Goal: Feedback & Contribution: Submit feedback/report problem

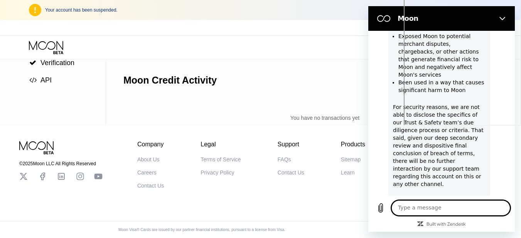
scroll to position [451, 0]
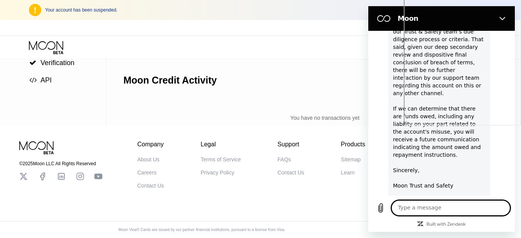
click at [411, 178] on div "Hello, We’ve received your communication regarding your account suspension. Aft…" at bounding box center [439, 22] width 93 height 381
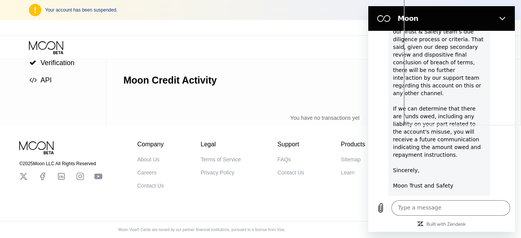
click at [411, 178] on div "Hello, We’ve received your communication regarding your account suspension. Aft…" at bounding box center [439, 22] width 93 height 381
click at [413, 183] on div "Hello, We’ve received your communication regarding your account suspension. Aft…" at bounding box center [439, 22] width 93 height 381
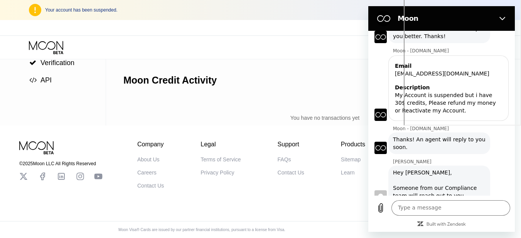
scroll to position [77, 0]
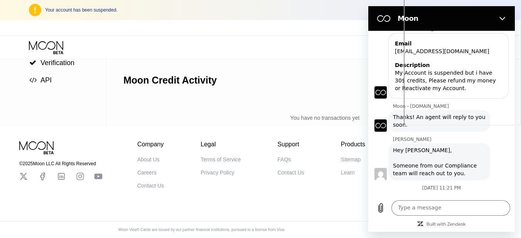
click at [430, 84] on div "My Account is suspended but i have 30$ credits, Please refund my money or React…" at bounding box center [448, 80] width 107 height 23
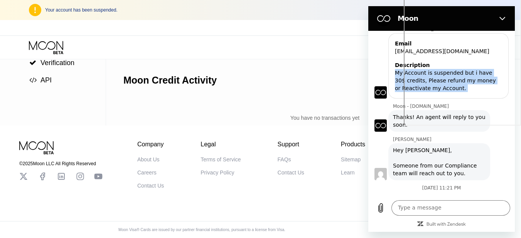
click at [429, 78] on div "My Account is suspended but i have 30$ credits, Please refund my money or React…" at bounding box center [448, 80] width 107 height 23
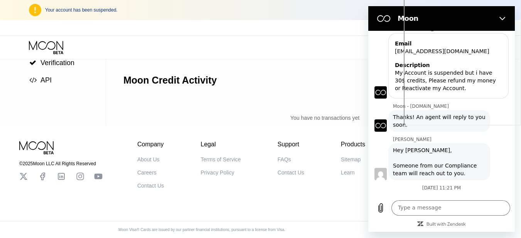
click at [429, 78] on div "My Account is suspended but i have 30$ credits, Please refund my money or React…" at bounding box center [448, 80] width 107 height 23
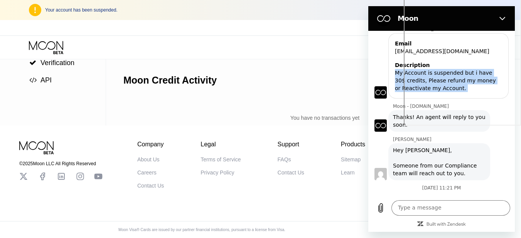
scroll to position [236, 0]
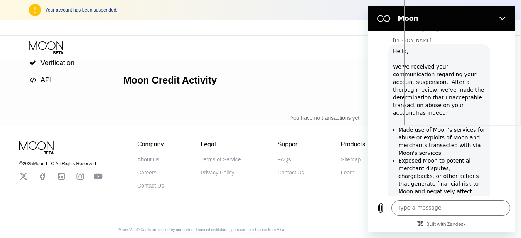
click at [504, 130] on div "Lewis says: Hello, We’ve received your communication regarding your account sus…" at bounding box center [444, 238] width 140 height 388
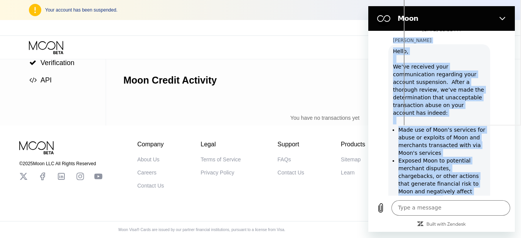
scroll to position [451, 0]
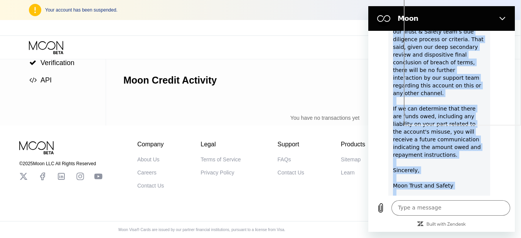
drag, startPoint x: 394, startPoint y: 41, endPoint x: 466, endPoint y: 186, distance: 161.8
click at [466, 186] on div "Lewis Lewis says: Hello, We’ve received your communication regarding your accou…" at bounding box center [444, 22] width 140 height 401
copy div "Lewis Lewis says: Hello, We’ve received your communication regarding your accou…"
click at [418, 213] on textarea at bounding box center [450, 208] width 119 height 15
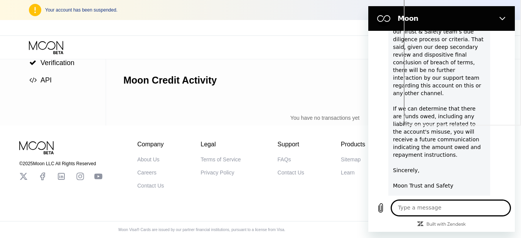
click at [420, 216] on textarea at bounding box center [450, 208] width 119 height 15
paste textarea "Hello Moon Trust & Safety Team, I understand that my account was suspended due …"
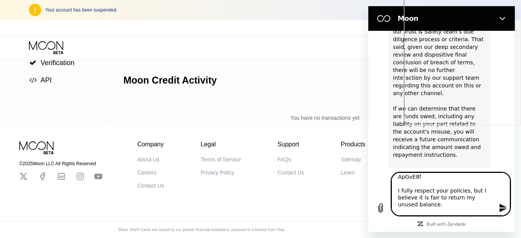
scroll to position [479, 0]
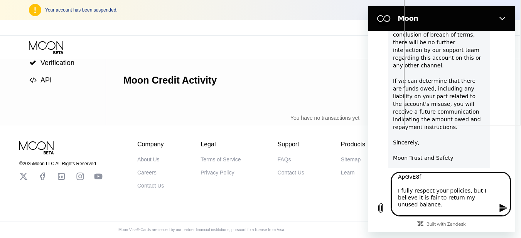
type textarea "Hello Moon Trust & Safety Team, I understand that my account was suspended due …"
click at [500, 213] on icon "Send message" at bounding box center [503, 208] width 9 height 9
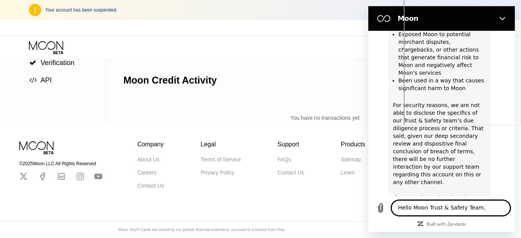
scroll to position [272, 0]
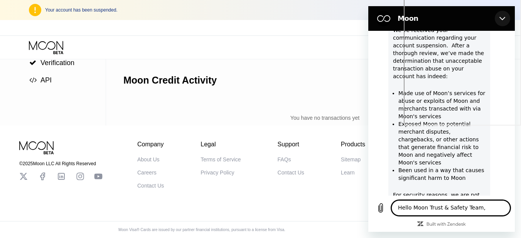
click at [502, 19] on icon "Close" at bounding box center [502, 18] width 6 height 6
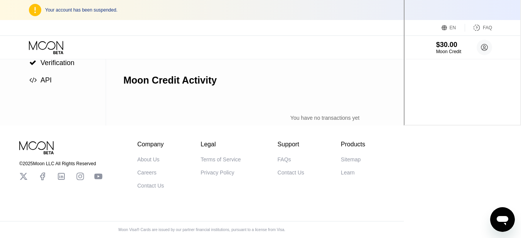
click at [505, 225] on icon "Open messaging window" at bounding box center [503, 220] width 14 height 14
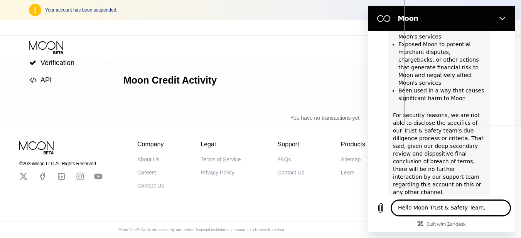
scroll to position [349, 0]
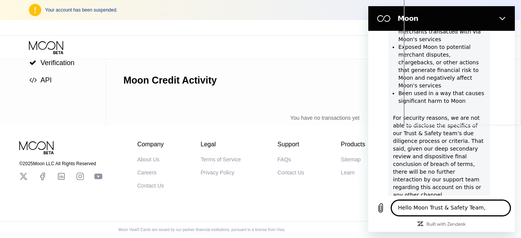
click at [425, 179] on div "Hello, We’ve received your communication regarding your account suspension. Aft…" at bounding box center [439, 124] width 93 height 381
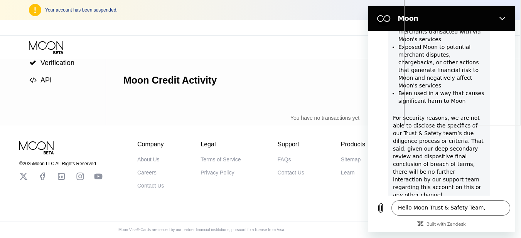
click at [425, 179] on div "Hello, We’ve received your communication regarding your account suspension. Aft…" at bounding box center [439, 124] width 93 height 381
click at [433, 153] on div "Hello, We’ve received your communication regarding your account suspension. Aft…" at bounding box center [439, 124] width 93 height 381
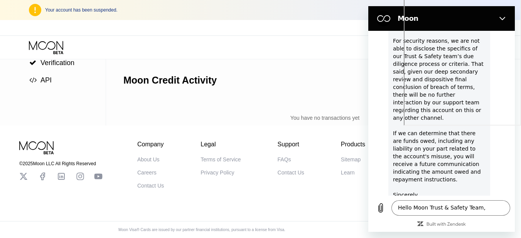
click at [433, 124] on div "Hello, We’ve received your communication regarding your account suspension. Aft…" at bounding box center [439, 47] width 93 height 381
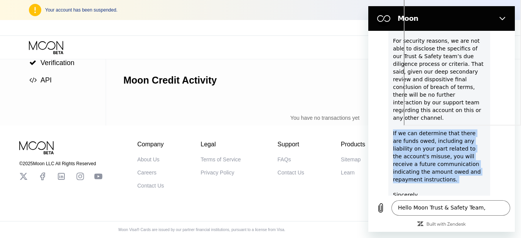
click at [433, 123] on div "Hello, We’ve received your communication regarding your account suspension. Aft…" at bounding box center [439, 47] width 93 height 381
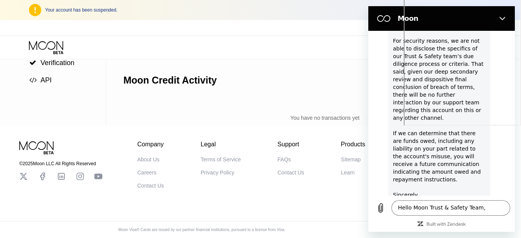
click at [433, 123] on div "Hello, We’ve received your communication regarding your account suspension. Aft…" at bounding box center [439, 47] width 93 height 381
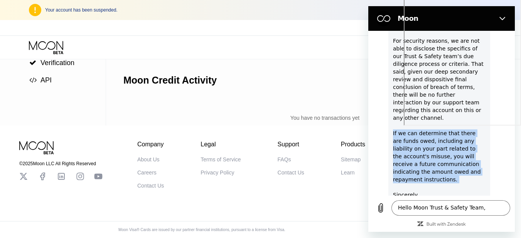
click at [433, 123] on div "Hello, We’ve received your communication regarding your account suspension. Aft…" at bounding box center [439, 47] width 93 height 381
click at [431, 136] on div "Hello, We’ve received your communication regarding your account suspension. Aft…" at bounding box center [439, 47] width 93 height 381
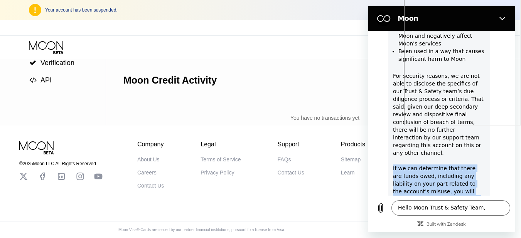
scroll to position [388, 0]
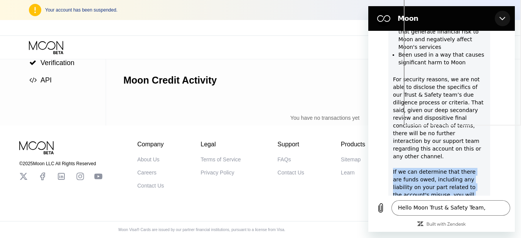
click at [500, 19] on icon "Close" at bounding box center [502, 18] width 6 height 6
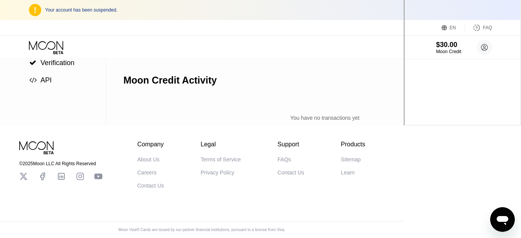
click at [164, 184] on div "Contact Us" at bounding box center [150, 186] width 27 height 6
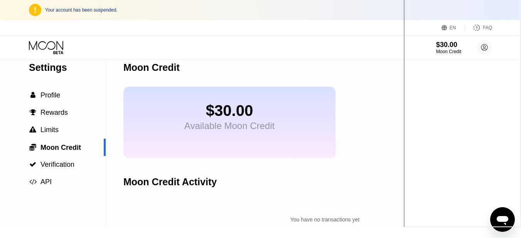
scroll to position [127, 0]
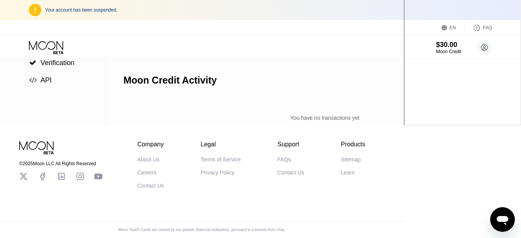
click at [66, 172] on icon at bounding box center [61, 176] width 9 height 9
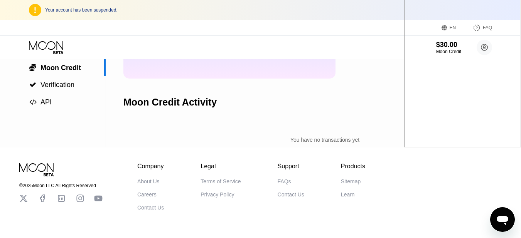
scroll to position [0, 0]
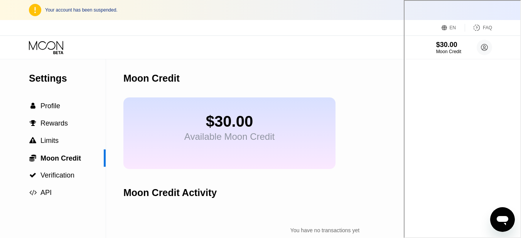
click at [498, 219] on icon "Open messaging window" at bounding box center [503, 220] width 12 height 9
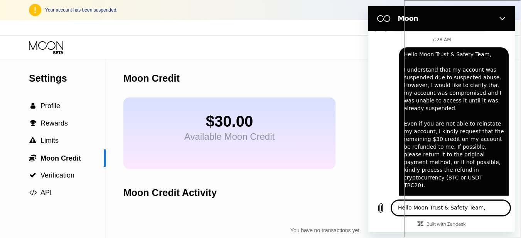
scroll to position [697, 0]
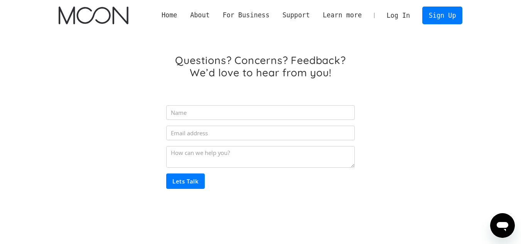
click at [102, 17] on img "home" at bounding box center [94, 16] width 70 height 18
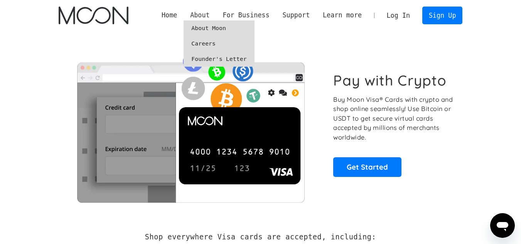
click at [209, 17] on div "About" at bounding box center [200, 15] width 20 height 10
click at [210, 16] on div "About" at bounding box center [200, 15] width 20 height 10
click at [214, 32] on link "About Moon" at bounding box center [219, 27] width 71 height 15
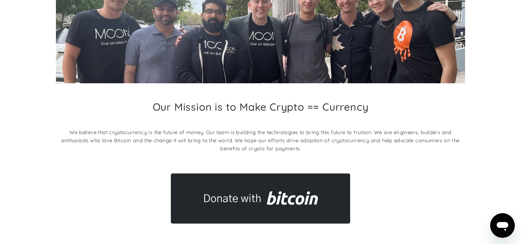
scroll to position [116, 0]
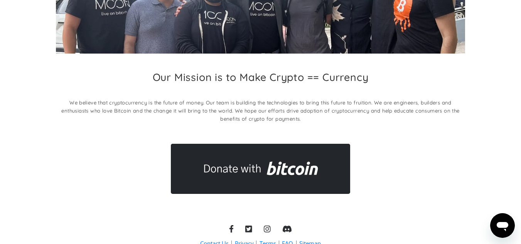
click at [258, 80] on h2 "Our Mission is to Make Crypto == Currency" at bounding box center [261, 77] width 216 height 12
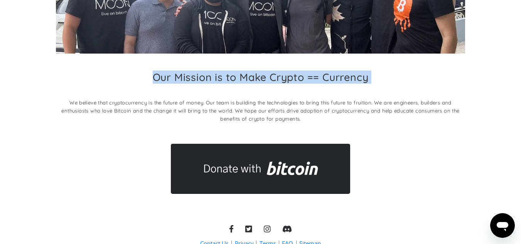
click at [258, 80] on h2 "Our Mission is to Make Crypto == Currency" at bounding box center [261, 77] width 216 height 12
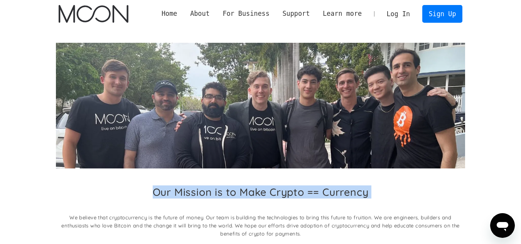
scroll to position [0, 0]
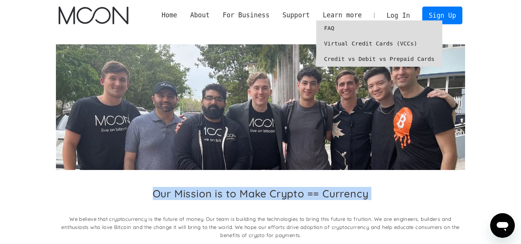
click at [358, 45] on link "Virtual Credit Cards (VCCs)" at bounding box center [379, 43] width 126 height 15
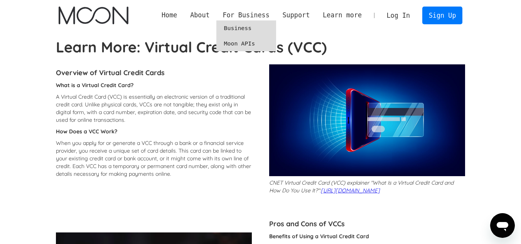
click at [257, 43] on link "Moon APIs" at bounding box center [246, 43] width 60 height 15
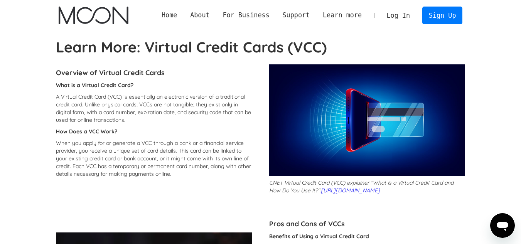
click at [398, 16] on link "Log In" at bounding box center [398, 15] width 36 height 17
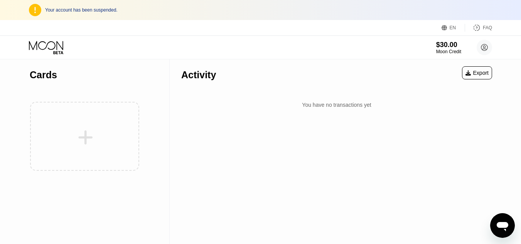
click at [60, 133] on div at bounding box center [85, 136] width 110 height 84
click at [89, 130] on div at bounding box center [85, 136] width 110 height 84
click at [89, 129] on div at bounding box center [85, 136] width 110 height 84
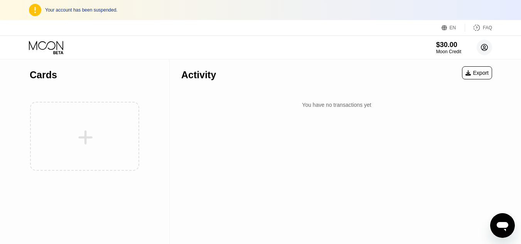
click at [484, 48] on icon at bounding box center [484, 48] width 4 height 4
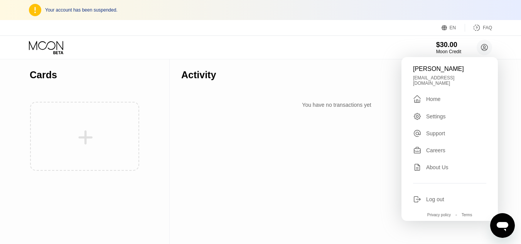
click at [445, 130] on div "Support" at bounding box center [435, 133] width 19 height 6
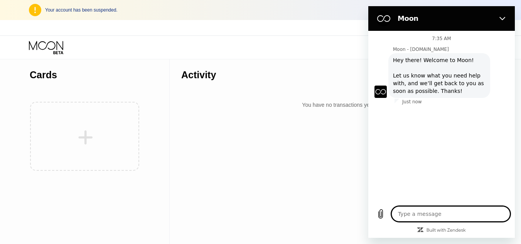
type textarea "x"
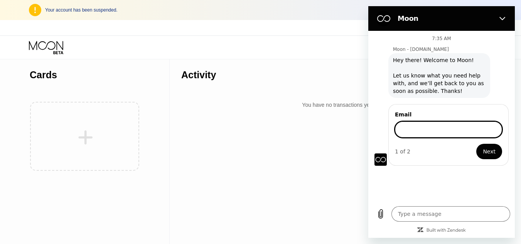
click at [445, 123] on input "Email" at bounding box center [448, 129] width 107 height 16
click at [445, 122] on input "Email" at bounding box center [448, 129] width 107 height 16
type input "[EMAIL_ADDRESS][DOMAIN_NAME]"
click at [484, 150] on button "Next" at bounding box center [489, 151] width 26 height 15
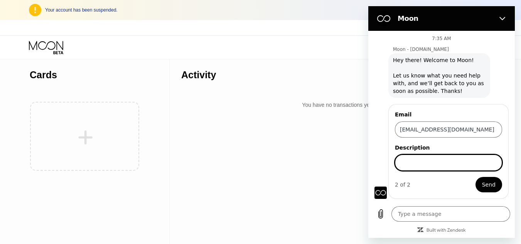
click at [467, 167] on input "Description" at bounding box center [448, 163] width 107 height 16
click at [419, 164] on input "Description" at bounding box center [448, 163] width 107 height 16
type textarea "x"
paste input "Hello Moon Support Team, I hope you are doing well. I recently tried to access …"
type input "Hello Moon Support Team, I hope you are doing well. I recently tried to access …"
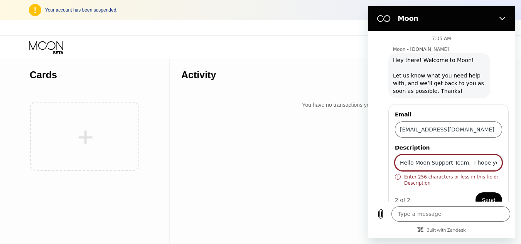
scroll to position [0, 2147]
type textarea "x"
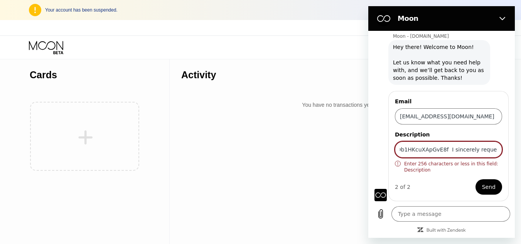
type input "Hello Moon Support Team, I hope you are doing well. I recently tried to access …"
click at [426, 168] on div "Enter 256 characters or less in this field: Description" at bounding box center [448, 167] width 107 height 12
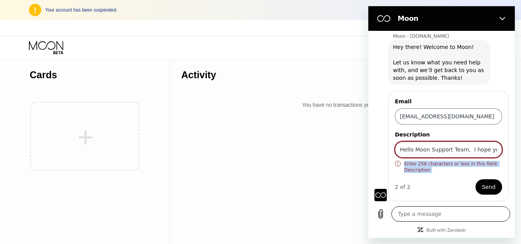
copy div "Enter 256 characters or less in this field: Description"
click at [427, 152] on input "Hello Moon Support Team, I hope you are doing well. I recently tried to access …" at bounding box center [448, 150] width 107 height 16
type textarea "x"
click at [427, 152] on input "Hello Moon Support Team, I hope you are doing well. I recently tried to access …" at bounding box center [448, 150] width 107 height 16
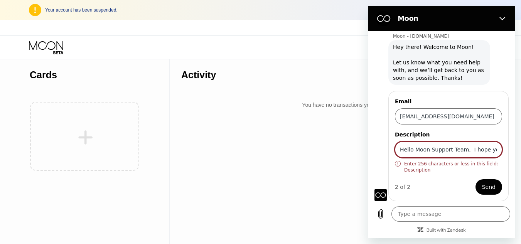
click at [427, 152] on input "Hello Moon Support Team, I hope you are doing well. I recently tried to access …" at bounding box center [448, 150] width 107 height 16
paste input "My account was suspended but I had $30 credits. The account was compromised ear…"
type input "My account was suspended but I had $30 credits. The account was compromised ear…"
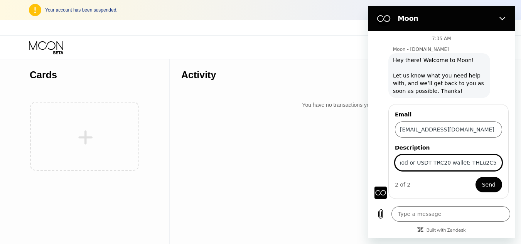
type textarea "x"
type input "My account was suspended but I had $30 credits. The account was compromised ear…"
click at [454, 186] on div "2 of 2 Send" at bounding box center [448, 184] width 107 height 15
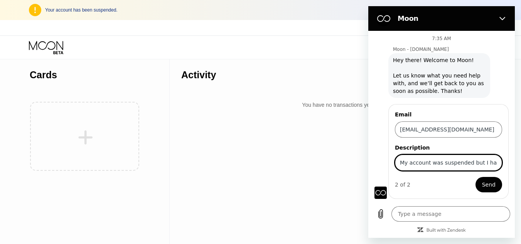
drag, startPoint x: 494, startPoint y: 165, endPoint x: 888, endPoint y: 167, distance: 394.2
click at [515, 161] on html "Moon 7:35 AM Moon - [DOMAIN_NAME] Moon - [DOMAIN_NAME] says: Hey there! Welcome…" at bounding box center [441, 122] width 147 height 232
click at [417, 157] on input "My account was suspended but I had $30 credits. The account was compromised ear…" at bounding box center [448, 163] width 107 height 16
click at [435, 162] on input "My account was suspended but I had $30 credits. The account was compromised ear…" at bounding box center [448, 163] width 107 height 16
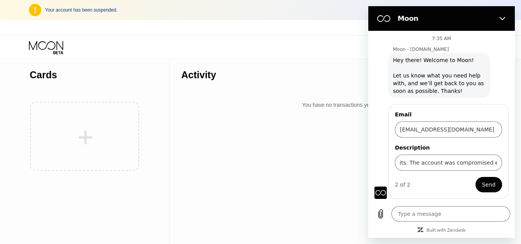
click at [441, 154] on div "Description My account was suspended but I had $30 credits. The account was com…" at bounding box center [448, 157] width 107 height 27
drag, startPoint x: 442, startPoint y: 173, endPoint x: 441, endPoint y: 165, distance: 8.5
click at [441, 172] on form "Email [EMAIL_ADDRESS][DOMAIN_NAME] Description My account was suspended but I h…" at bounding box center [448, 152] width 107 height 82
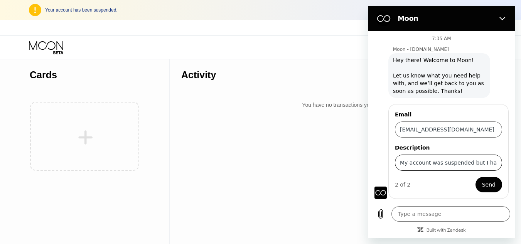
click at [441, 163] on input "My account was suspended but I had $30 credits. The account was compromised ear…" at bounding box center [448, 163] width 107 height 16
type textarea "x"
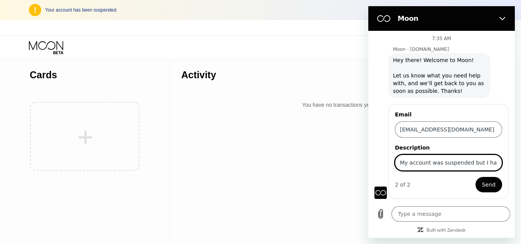
paste input "Hello, my account was suspended though it still had $30 credit. It seems my acc…"
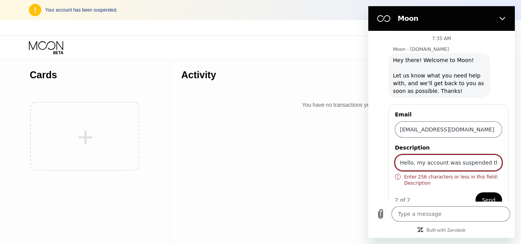
drag, startPoint x: 462, startPoint y: 164, endPoint x: 307, endPoint y: 170, distance: 155.5
click at [368, 170] on html "Moon 7:35 AM Moon - [DOMAIN_NAME] Moon - [DOMAIN_NAME] says: Hey there! Welcome…" at bounding box center [441, 122] width 147 height 232
click at [452, 161] on input "Hello, my account was suspended though it still had $30 credit. It seems my acc…" at bounding box center [448, 163] width 107 height 16
drag, startPoint x: 418, startPoint y: 163, endPoint x: 378, endPoint y: 160, distance: 40.6
click at [378, 160] on div "Email [EMAIL_ADDRESS][DOMAIN_NAME] Description Hello, my account was suspended …" at bounding box center [444, 159] width 140 height 112
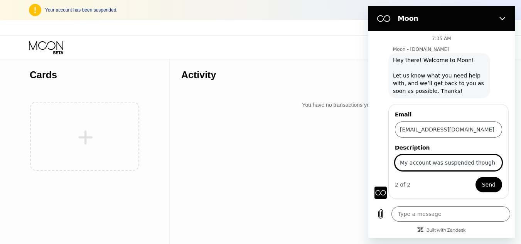
type input "My account was suspended though it still had $30 credit. It seems my account wa…"
click at [496, 184] on button "Send" at bounding box center [489, 184] width 27 height 15
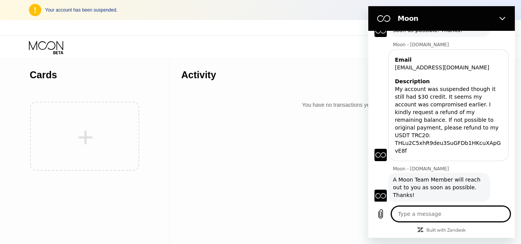
scroll to position [62, 0]
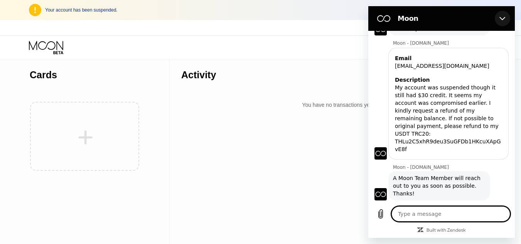
click at [499, 23] on button "Close" at bounding box center [502, 18] width 15 height 15
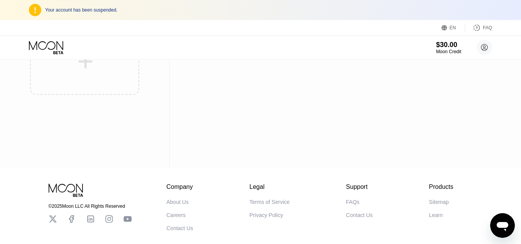
scroll to position [118, 0]
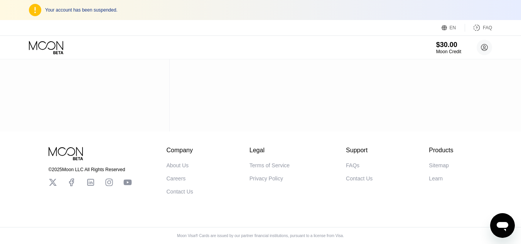
click at [278, 235] on div "Moon Visa® Cards are issued by our partner financial institutions, pursuant to …" at bounding box center [260, 236] width 179 height 4
click at [312, 219] on div "© 2025 Moon LLC All Rights Reserved Company About Us Careers Contact Us Legal T…" at bounding box center [260, 188] width 521 height 113
click at [256, 234] on div "Moon Visa® Cards are issued by our partner financial institutions, pursuant to …" at bounding box center [260, 236] width 179 height 4
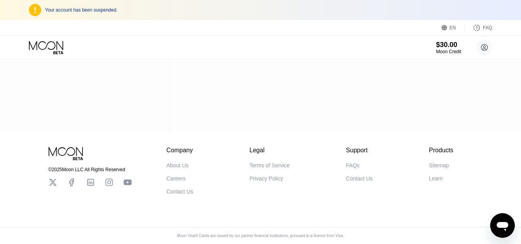
click at [256, 234] on div "Moon Visa® Cards are issued by our partner financial institutions, pursuant to …" at bounding box center [260, 236] width 179 height 4
type textarea "x"
